Goal: Transaction & Acquisition: Book appointment/travel/reservation

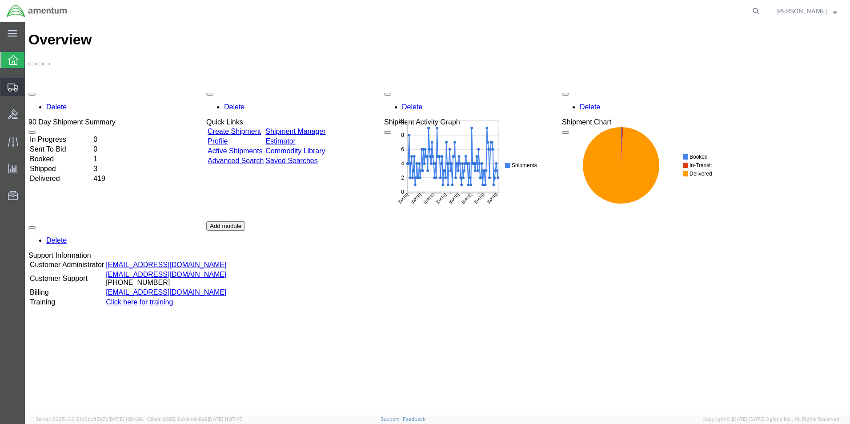
click at [0, 0] on span "Create Shipment" at bounding box center [0, 0] width 0 height 0
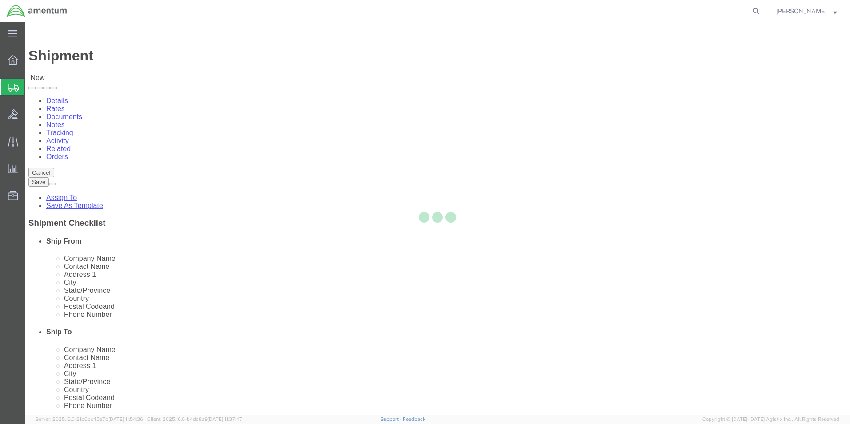
select select
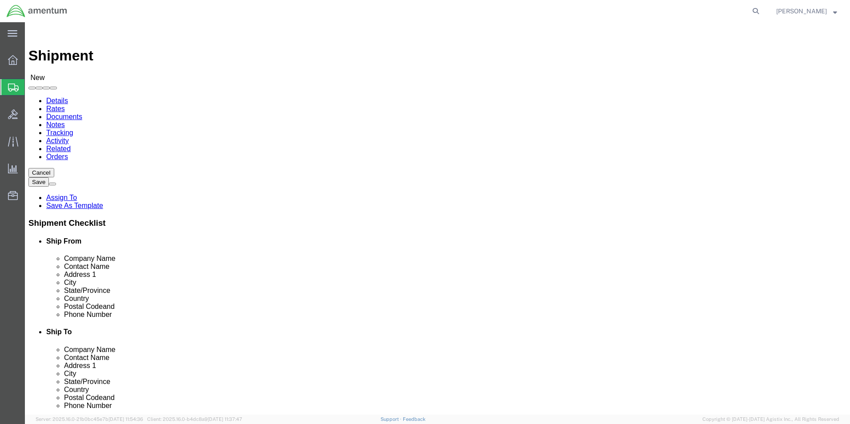
click input "text"
type input "Su"
click p "- AMENTUM - ([PERSON_NAME]) [STREET_ADDRESS][PERSON_NAME]"
select select "FL"
type input "[PERSON_NAME]"
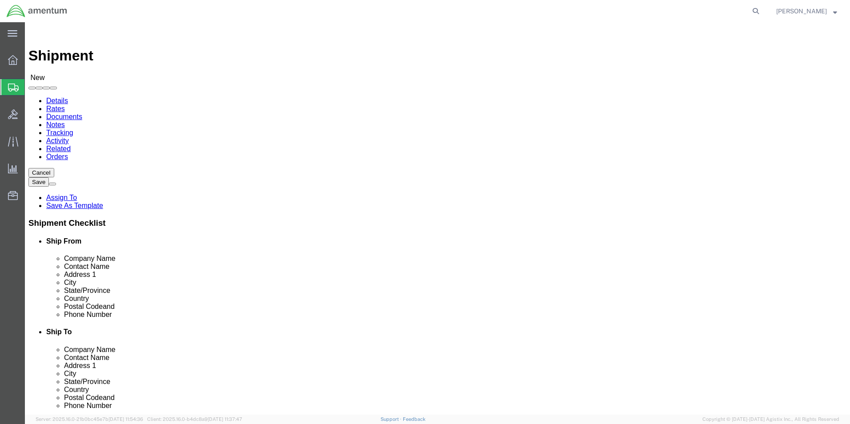
click input "text"
type input "[PHONE_NUMBER]"
click input "text"
type input "stev"
click p "- AMENTUM SERVICES - ([PERSON_NAME]) [STREET_ADDRESS][DATE][DATE]"
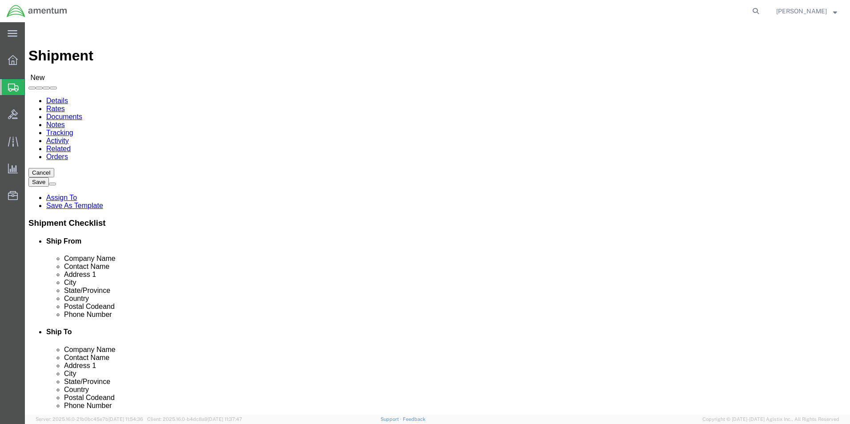
select select "[GEOGRAPHIC_DATA]"
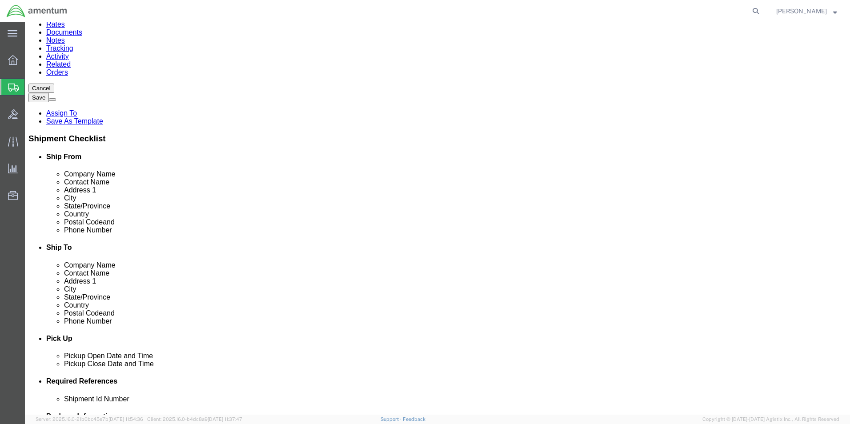
scroll to position [178, 0]
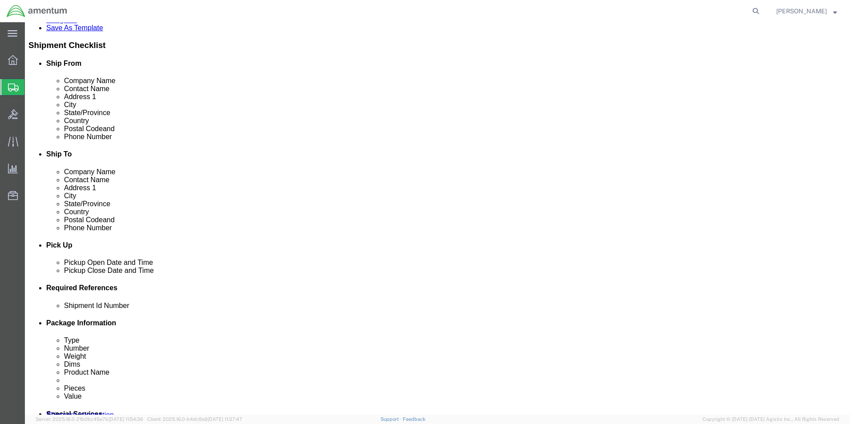
type input "[PERSON_NAME]"
click div "[DATE] 9:00 AM"
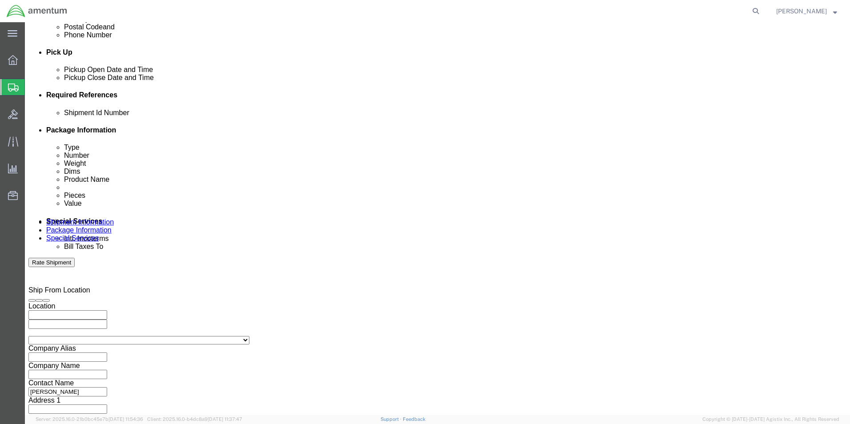
click input "3:00 AM"
type input "3:00 PM"
click button "Apply"
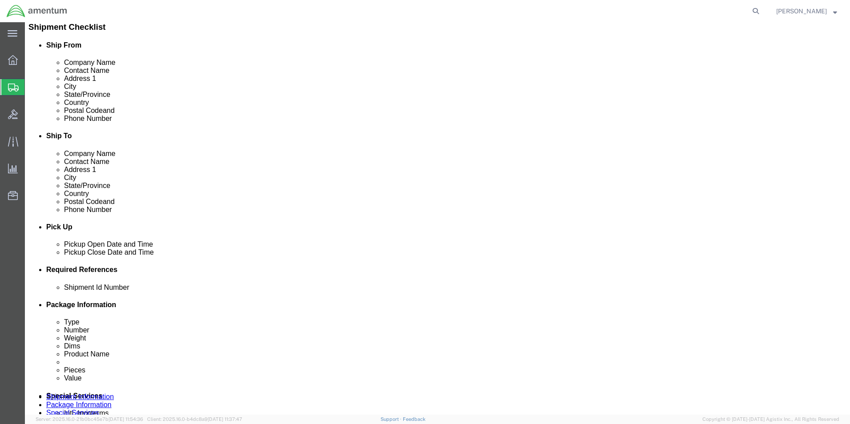
scroll to position [193, 0]
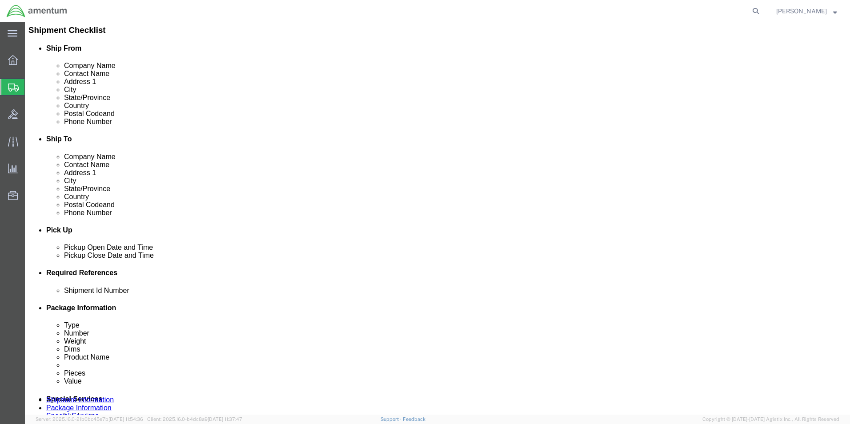
click div
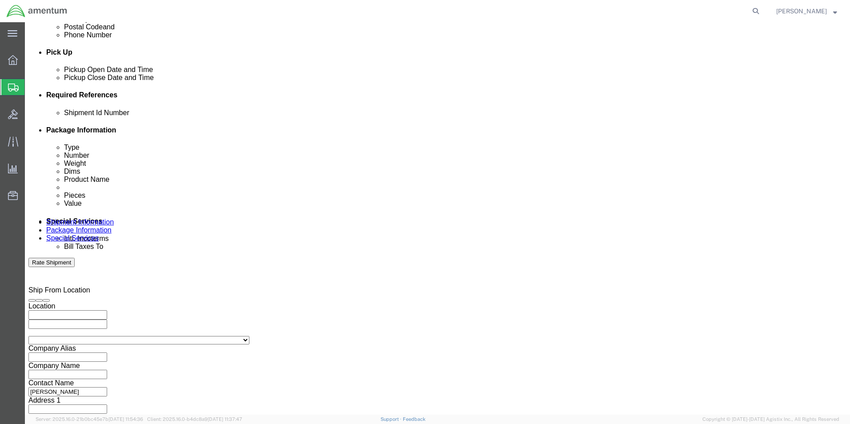
click input "4:00 PM"
click input "7:00 PM"
type input "7:00 AM"
click button "Apply"
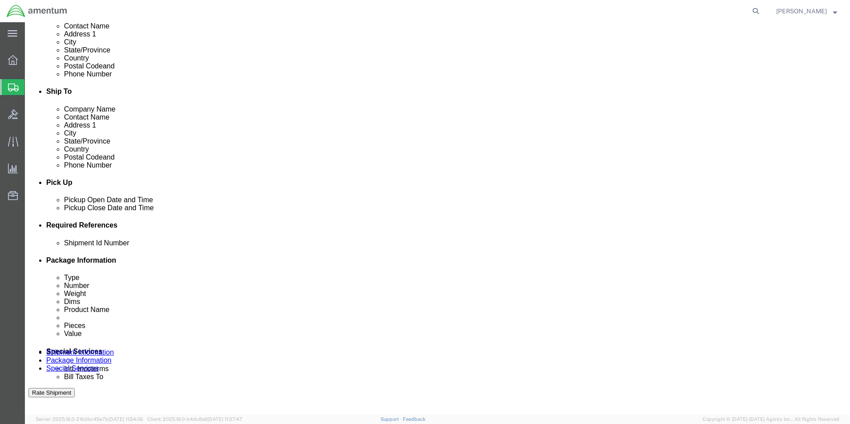
scroll to position [237, 0]
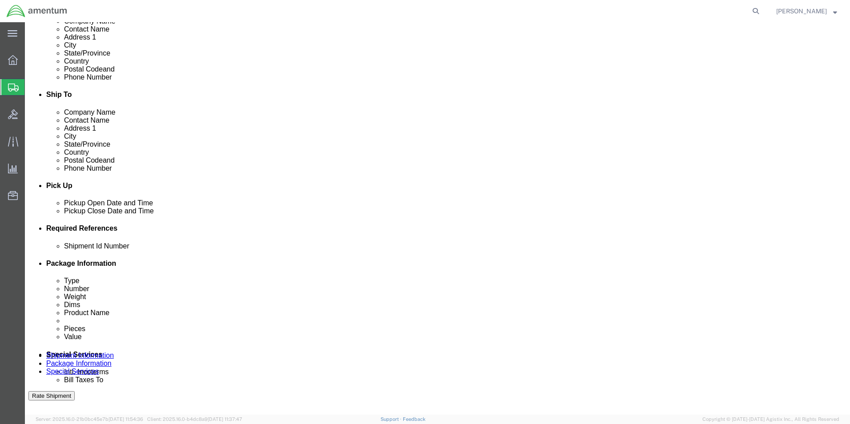
click div
click input "8:00 AM"
click input "3:00 AM"
type input "3:00 PM"
click button "Apply"
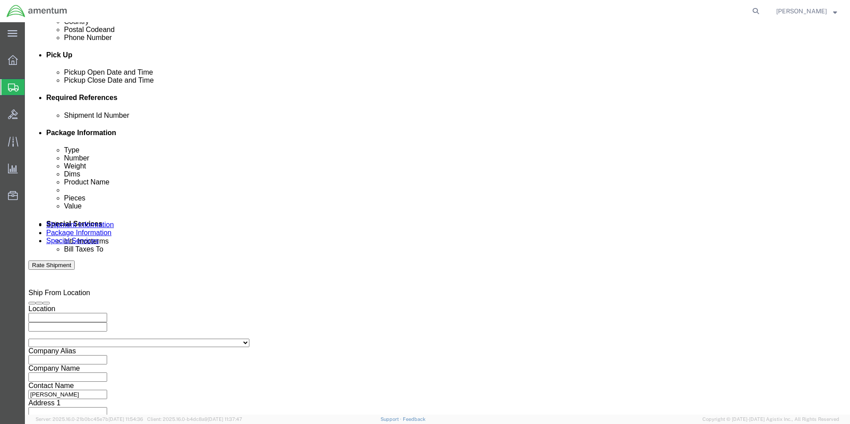
scroll to position [371, 0]
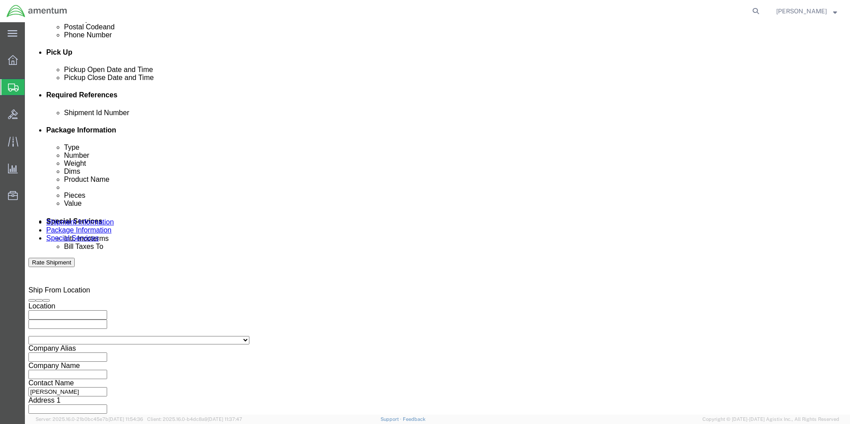
click button "Add reference"
click input "text"
type input "6000"
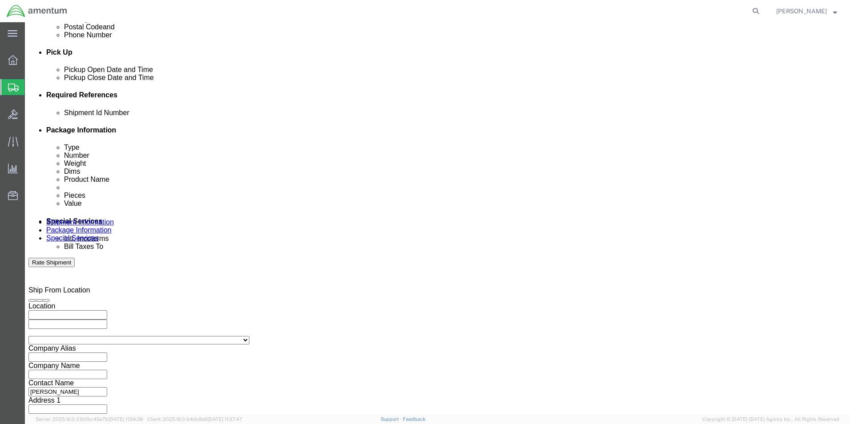
click select "Select Account Type Activity ID Airline Appointment Number ASN Batch Request # …"
select select "DEPT"
click select "Select Account Type Activity ID Airline Appointment Number ASN Batch Request # …"
click input "text"
type input "T44"
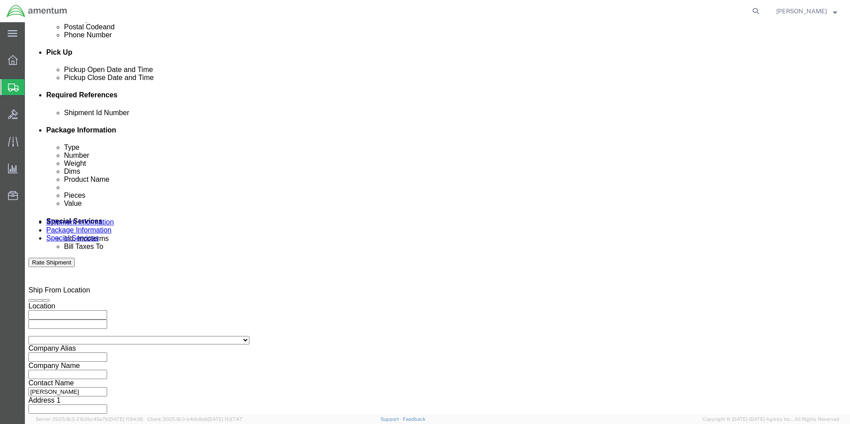
click select "Select Account Type Activity ID Airline Appointment Number ASN Batch Request # …"
select select "PROJNUM"
click select "Select Account Type Activity ID Airline Appointment Number ASN Batch Request # …"
click input "text"
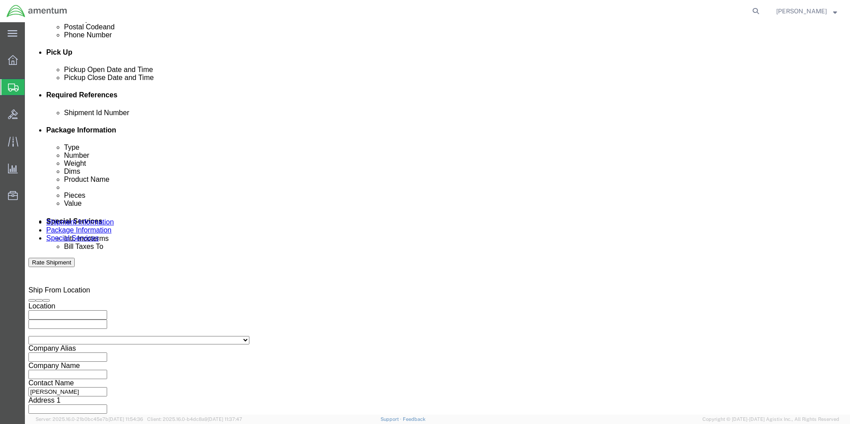
type input "6097.5.117.01.C.FR.0.23C.E00"
click select "Select Account Type Activity ID Airline Appointment Number ASN Batch Request # …"
select select "PCKSLIP"
click select "Select Account Type Activity ID Airline Appointment Number ASN Batch Request # …"
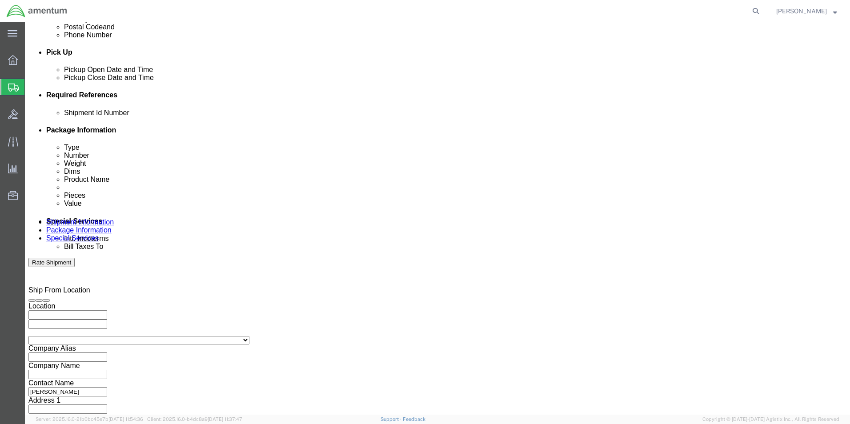
click input "text"
type input "157274"
click button "Continue"
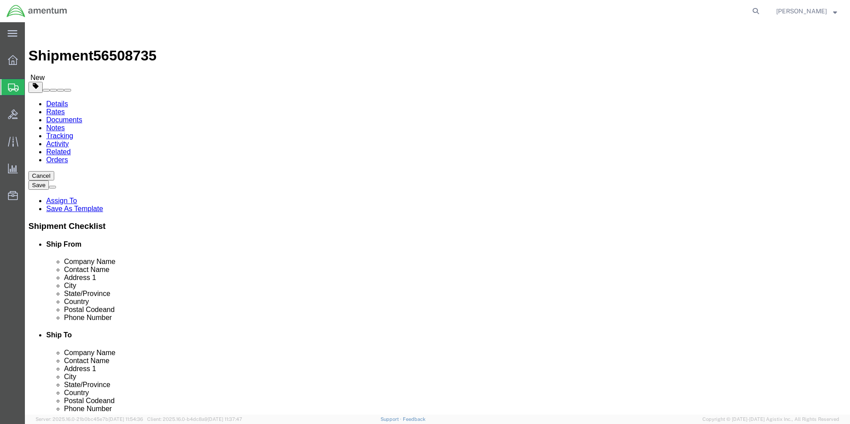
click select "Select BCK Boxes Bale(s) Basket(s) Bolt(s) Bottle(s) Buckets Bulk Bundle(s) Can…"
select select "PSNS"
click select "Select BCK Boxes Bale(s) Basket(s) Bolt(s) Bottle(s) Buckets Bulk Bundle(s) Can…"
click input "text"
type input "47"
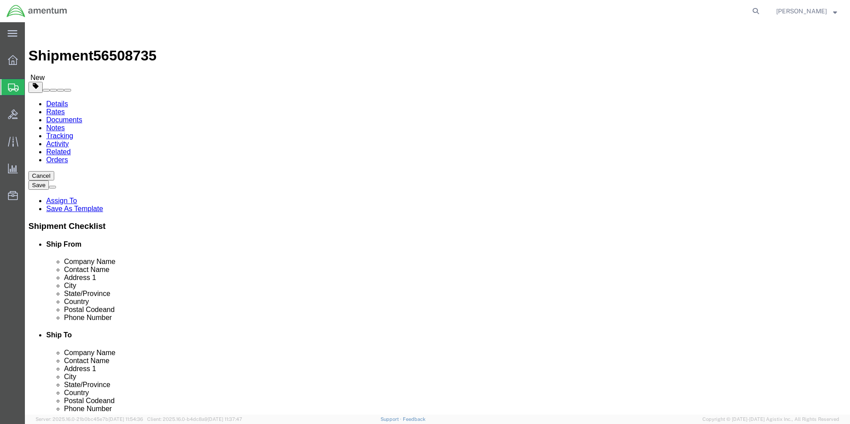
type input "39"
type input "32"
click input "0.00"
type input "200.00"
click div "Package Type Select BCK Boxes Bale(s) Basket(s) Bolt(s) Bottle(s) Buckets Bulk …"
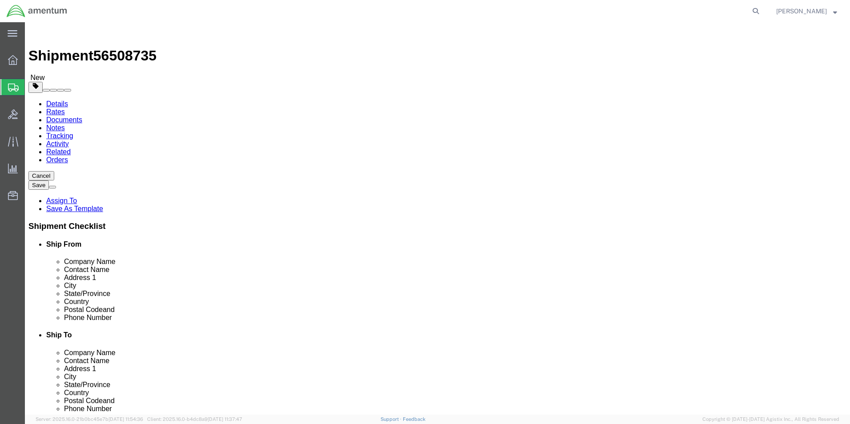
click link "Add Content"
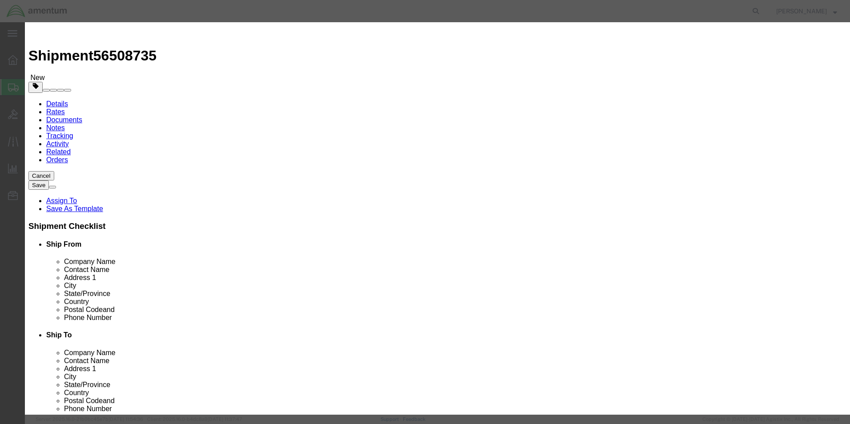
click input "text"
type input "A/C PARTS"
type input "50000"
select select "US"
click input "0"
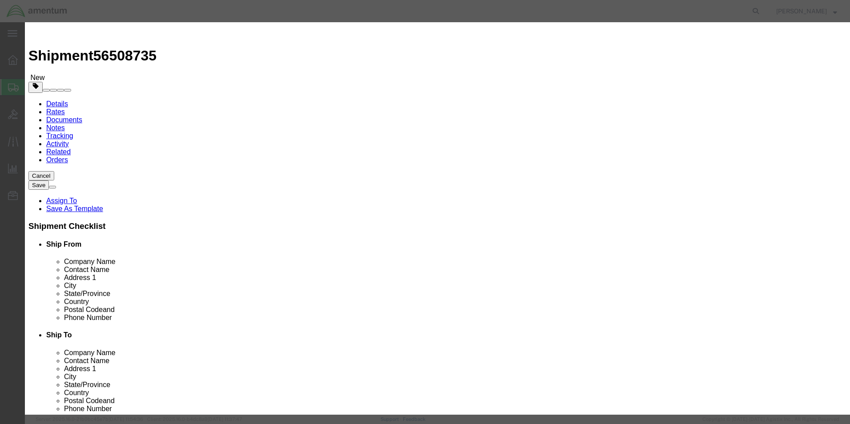
type input "1"
click label "GL Reference"
click input "50000"
click button "Save & Close"
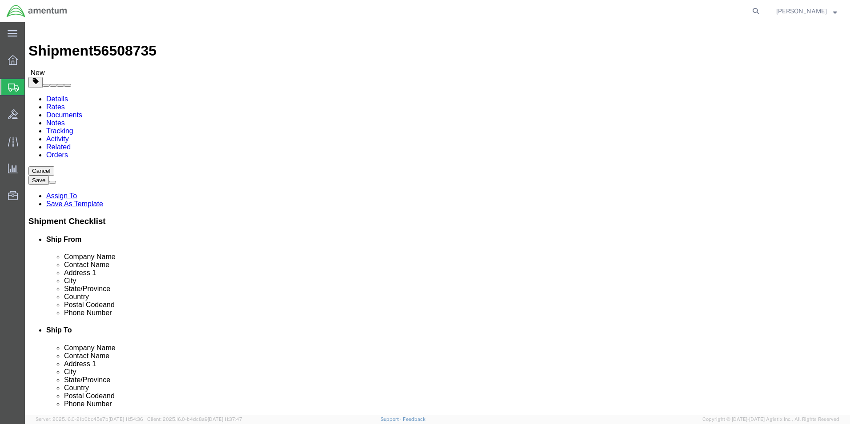
scroll to position [6, 0]
click dd "50000.00 USD"
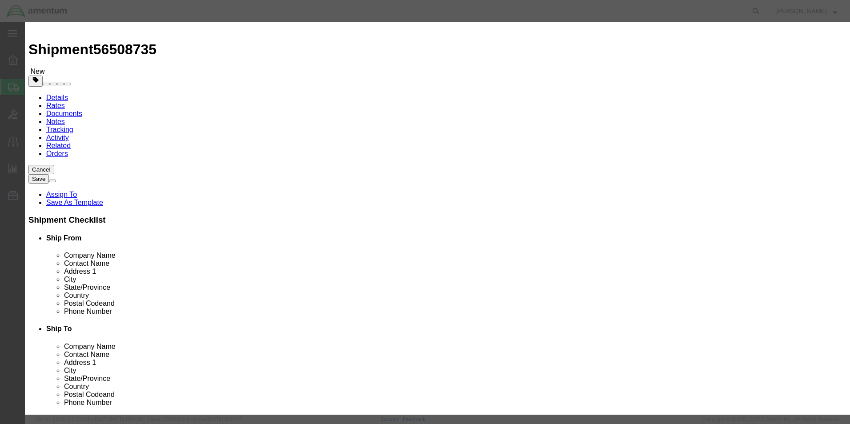
click select "Select 50 55 60 65 70 85 92.5 100 125 175 250 300 400"
select select "100"
click select "Select 50 55 60 65 70 85 92.5 100 125 175 250 300 400"
click button "Save & Close"
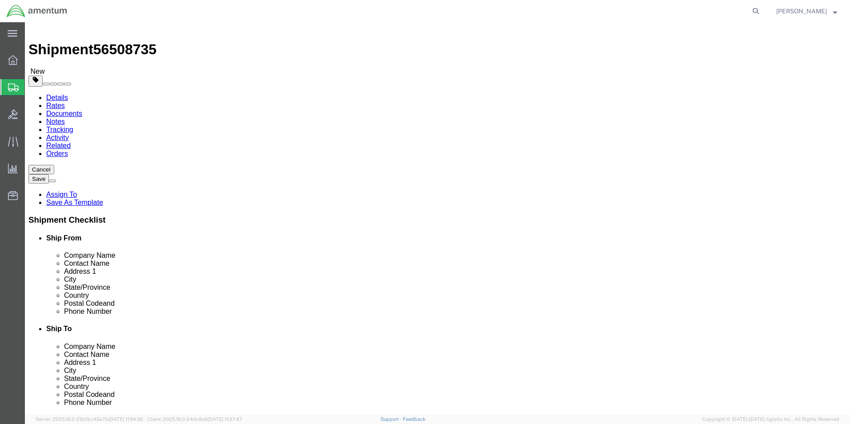
click button "Rate Shipment"
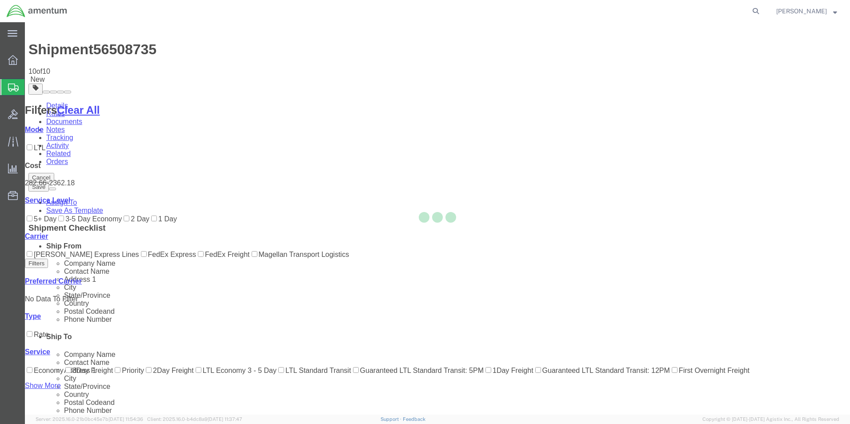
scroll to position [0, 0]
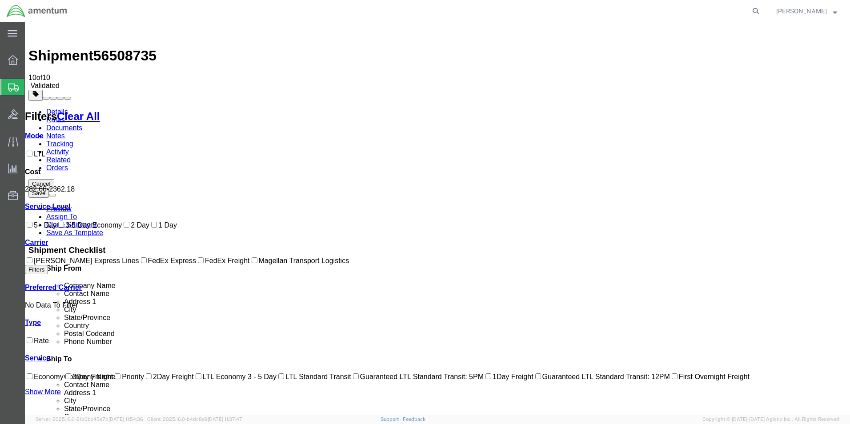
checkbox input "true"
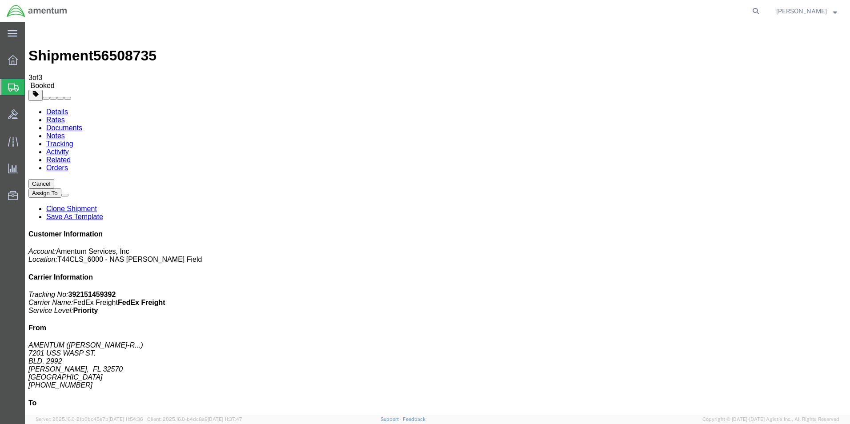
drag, startPoint x: 75, startPoint y: 144, endPoint x: 40, endPoint y: 143, distance: 34.7
